Goal: Transaction & Acquisition: Purchase product/service

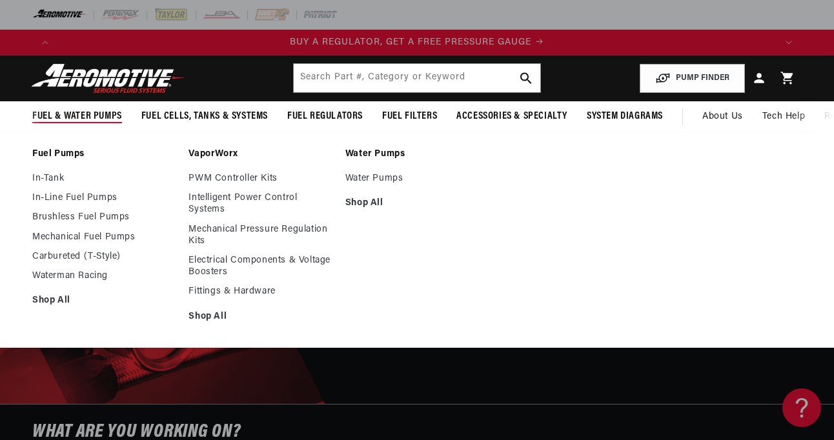
scroll to position [0, 718]
click at [227, 176] on link "PWM Controller Kits" at bounding box center [259, 179] width 143 height 12
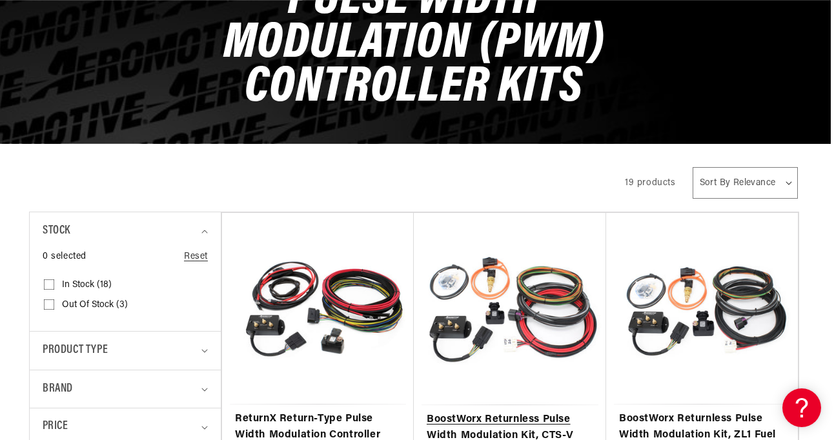
scroll to position [203, 3]
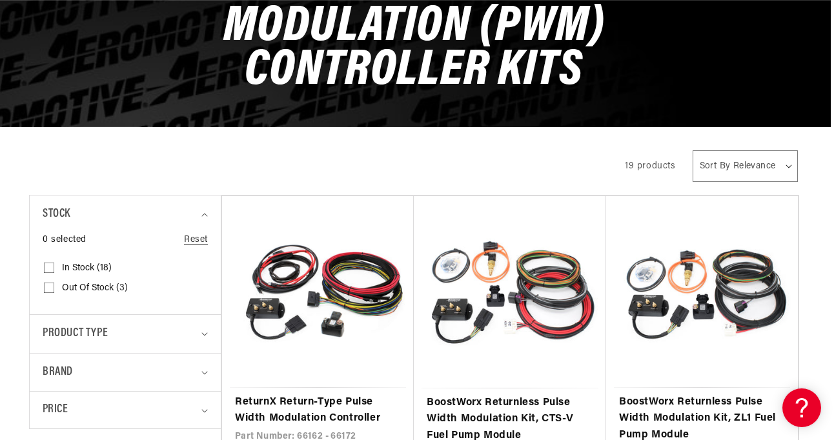
select select "price-ascending"
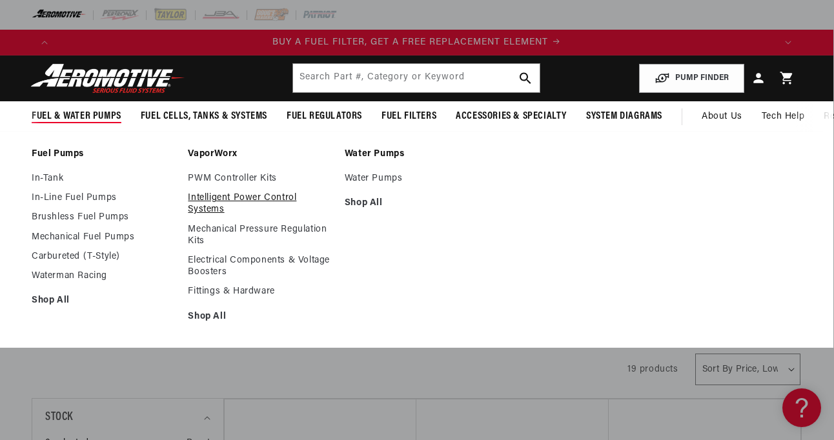
click at [221, 201] on link "Intelligent Power Control Systems" at bounding box center [259, 203] width 143 height 23
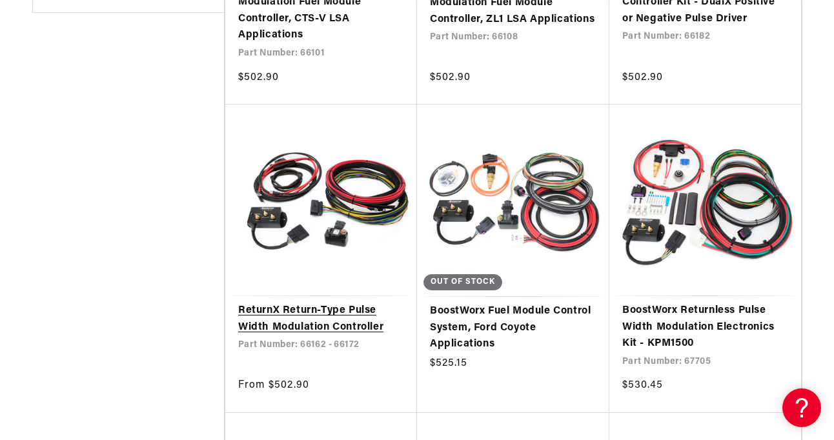
click at [358, 310] on link "ReturnX Return-Type Pulse Width Modulation Controller" at bounding box center [321, 319] width 166 height 33
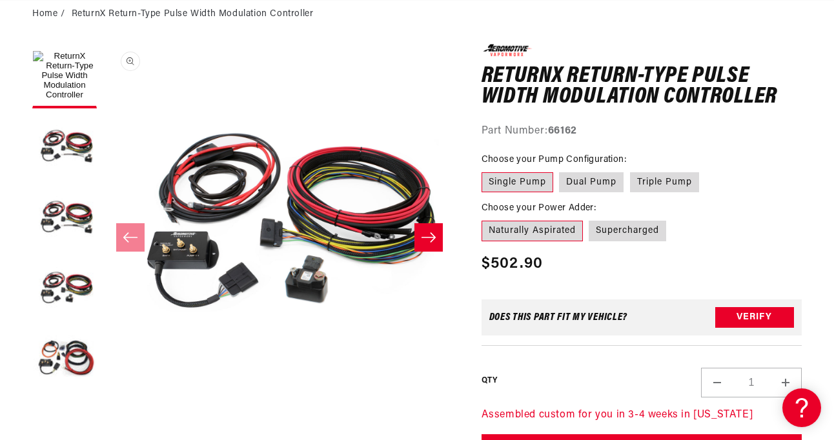
scroll to position [0, 718]
click at [625, 228] on label "Supercharged" at bounding box center [627, 231] width 77 height 21
click at [590, 219] on input "Supercharged" at bounding box center [589, 218] width 1 height 1
radio input "true"
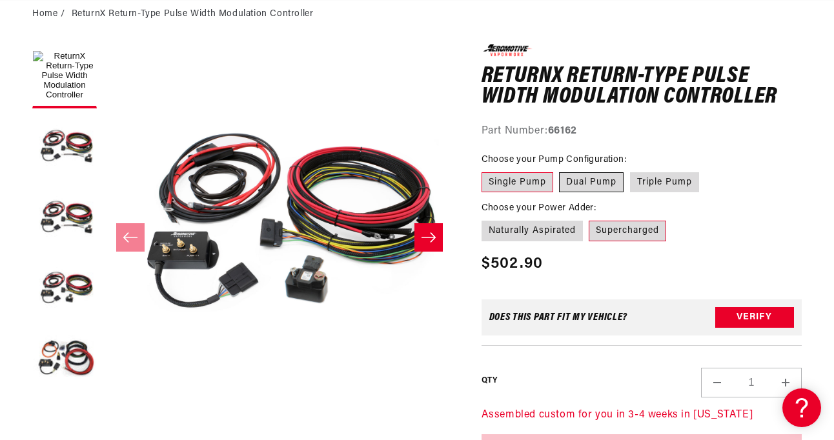
click at [594, 180] on label "Dual Pump" at bounding box center [591, 182] width 65 height 21
click at [560, 170] on input "Dual Pump" at bounding box center [560, 170] width 1 height 1
radio input "true"
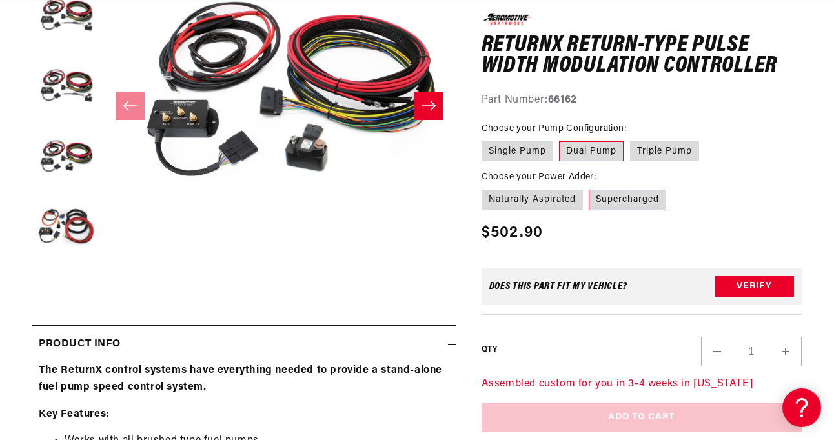
scroll to position [294, 0]
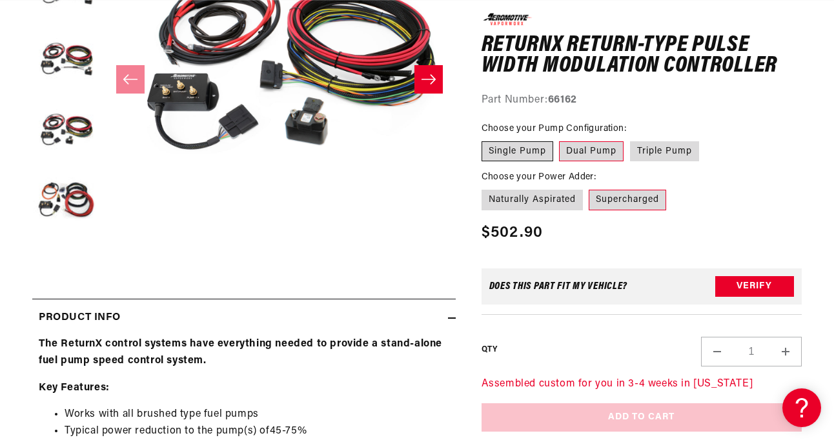
click at [514, 153] on label "Single Pump" at bounding box center [517, 151] width 72 height 21
click at [485, 139] on input "Single Pump" at bounding box center [485, 139] width 1 height 1
radio input "true"
click at [580, 147] on label "Dual Pump" at bounding box center [591, 151] width 65 height 21
click at [560, 139] on input "Dual Pump" at bounding box center [560, 139] width 1 height 1
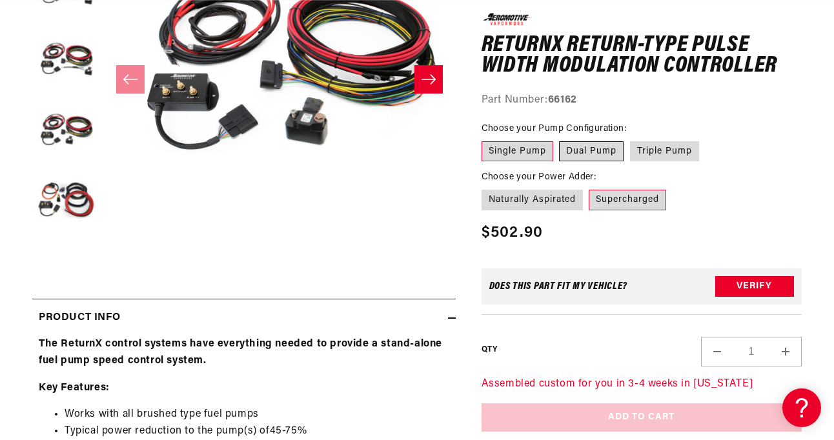
radio input "true"
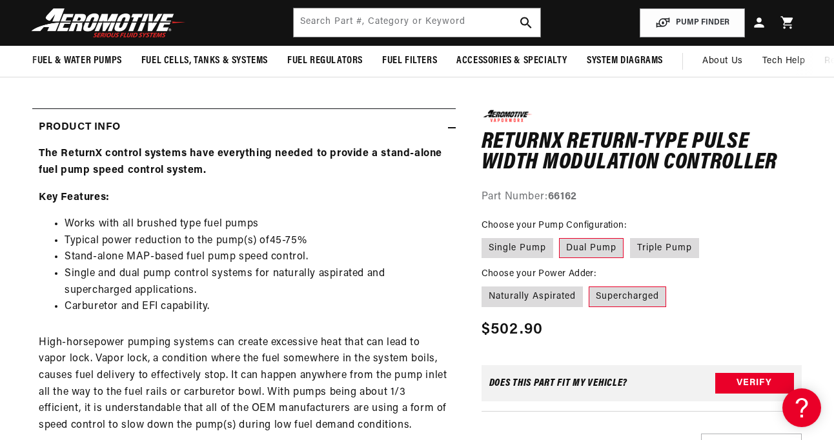
scroll to position [188, 0]
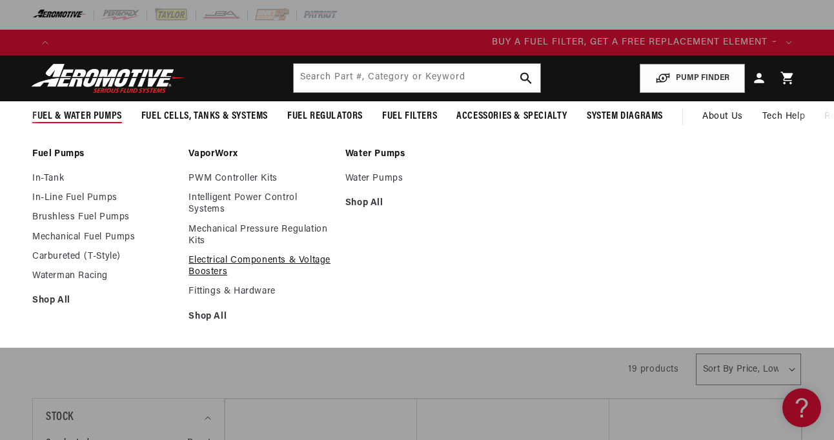
scroll to position [0, 718]
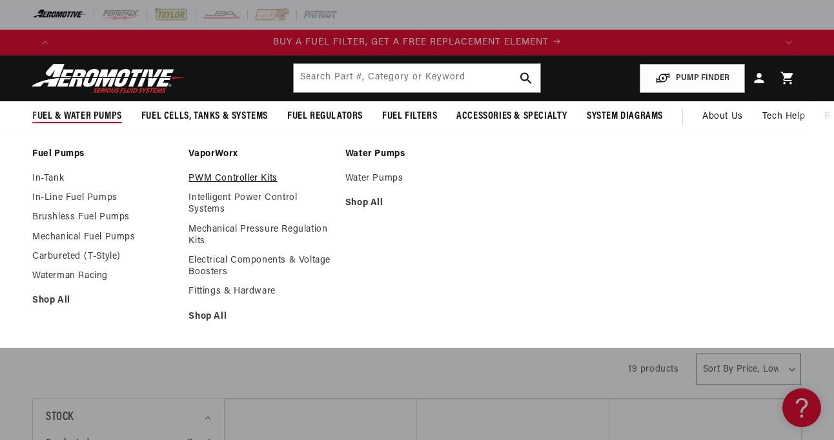
click at [213, 174] on link "PWM Controller Kits" at bounding box center [259, 179] width 143 height 12
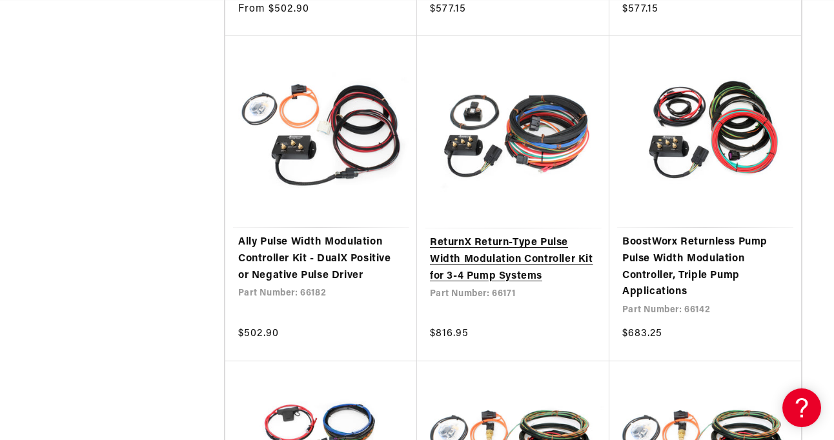
scroll to position [671, 0]
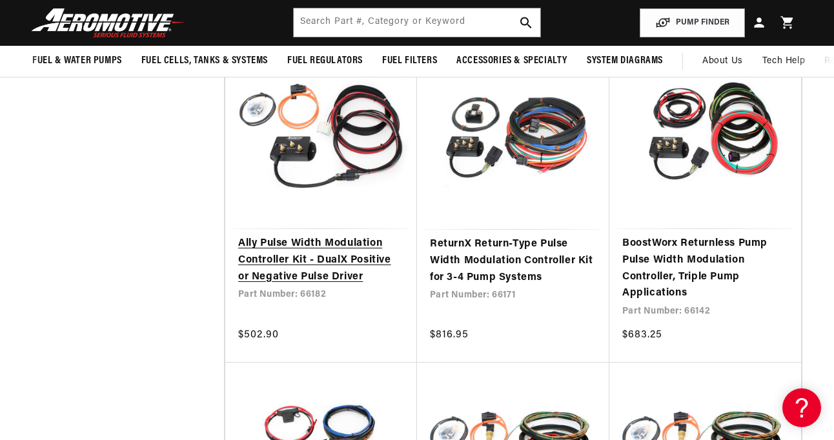
click at [352, 236] on link "Ally Pulse Width Modulation Controller Kit - DualX Positive or Negative Pulse D…" at bounding box center [321, 261] width 166 height 50
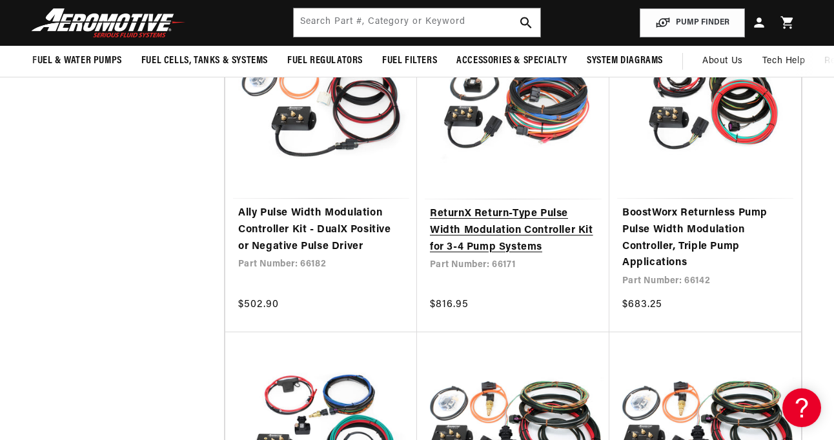
scroll to position [636, 0]
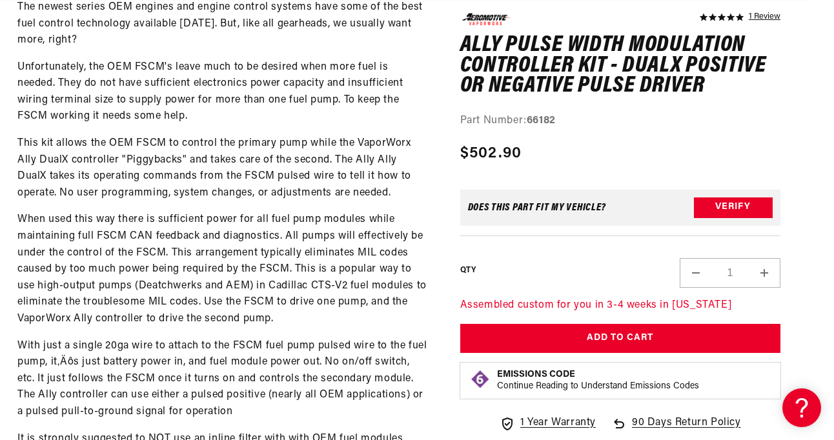
scroll to position [0, 718]
